Goal: Find specific page/section: Find specific page/section

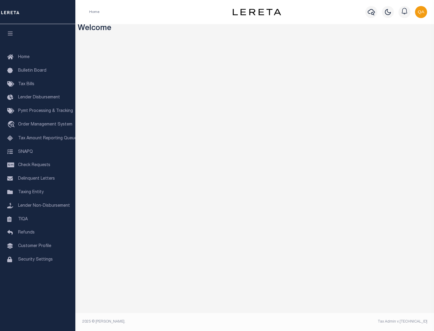
click at [38, 219] on link "TIQA" at bounding box center [37, 220] width 75 height 14
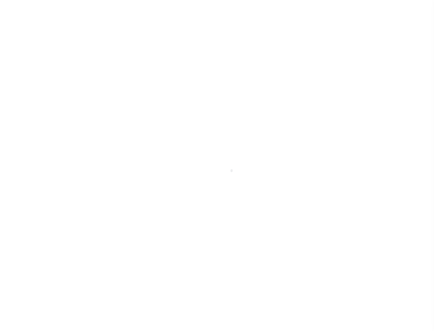
select select "200"
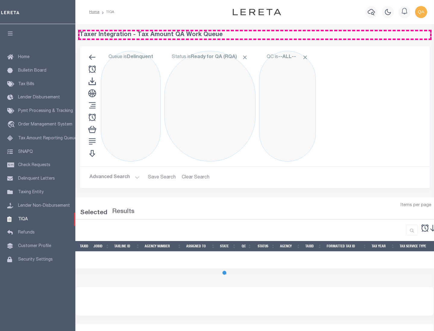
select select "200"
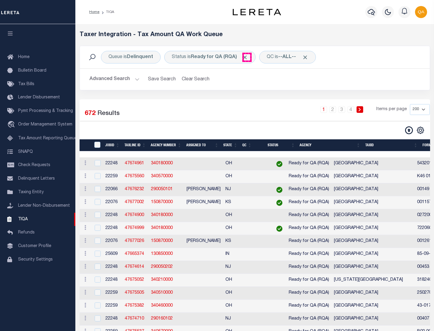
click at [247, 57] on span "Click to Remove" at bounding box center [245, 57] width 6 height 6
